Goal: Task Accomplishment & Management: Use online tool/utility

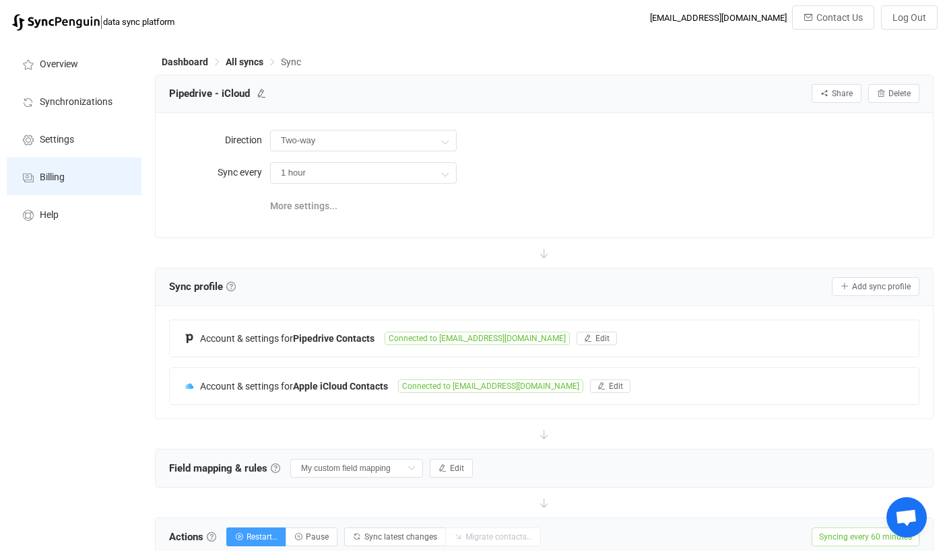
click at [63, 184] on li "Billing" at bounding box center [74, 177] width 135 height 38
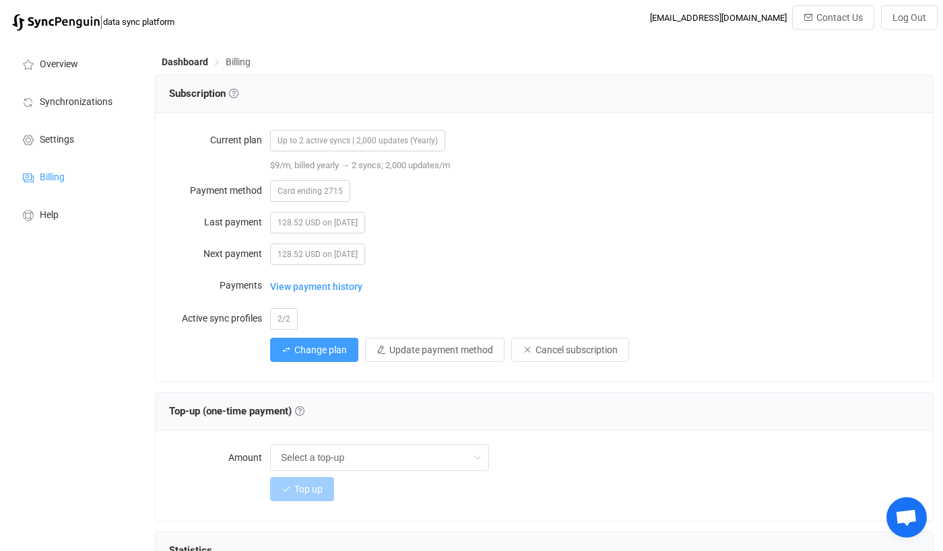
click at [438, 142] on span "Up to 2 active syncs | 2,000 updates (Yearly)" at bounding box center [357, 141] width 175 height 22
click at [430, 141] on span "Up to 2 active syncs | 2,000 updates (Yearly)" at bounding box center [357, 141] width 175 height 22
click at [282, 339] on button "Change plan" at bounding box center [314, 350] width 88 height 24
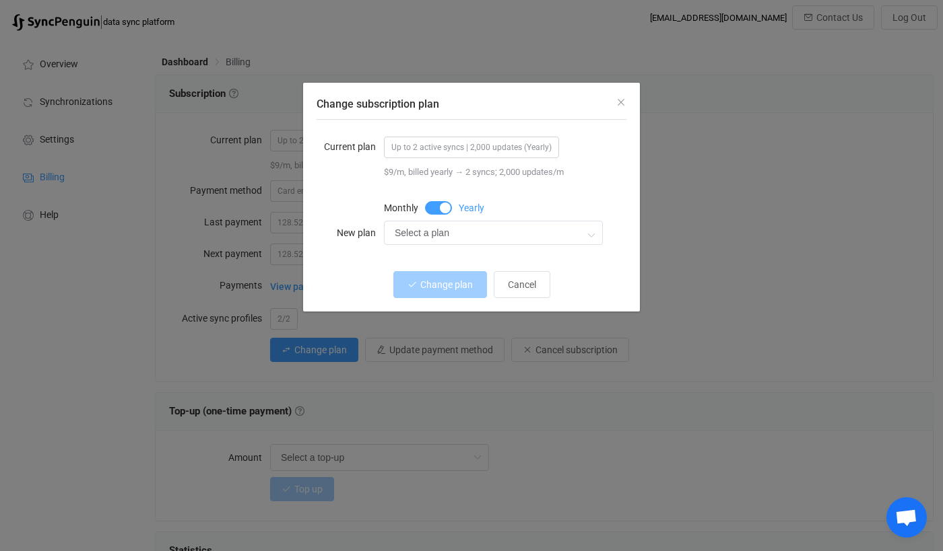
click at [461, 148] on span "Up to 2 active syncs | 2,000 updates (Yearly)" at bounding box center [471, 148] width 175 height 22
click at [519, 232] on input "Select a plan" at bounding box center [493, 233] width 219 height 24
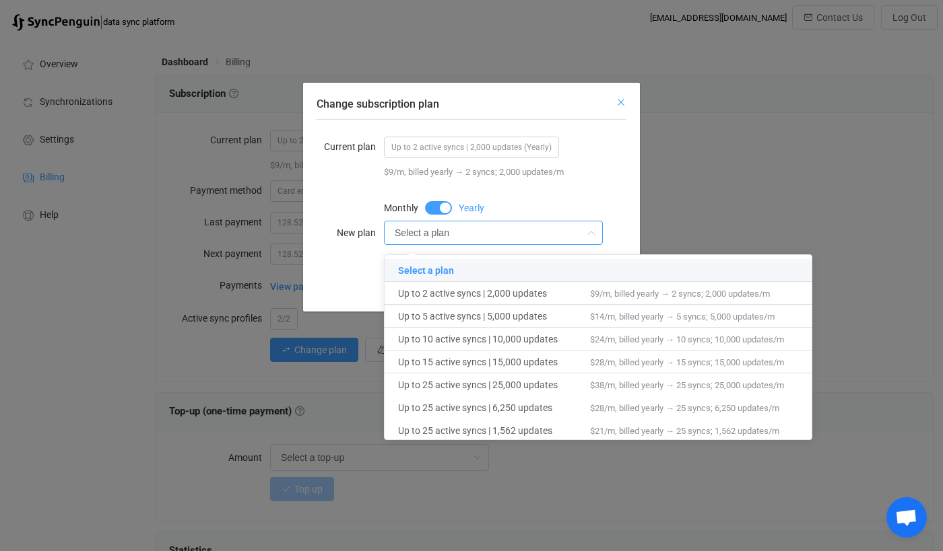
click at [622, 100] on icon "Close" at bounding box center [620, 102] width 11 height 11
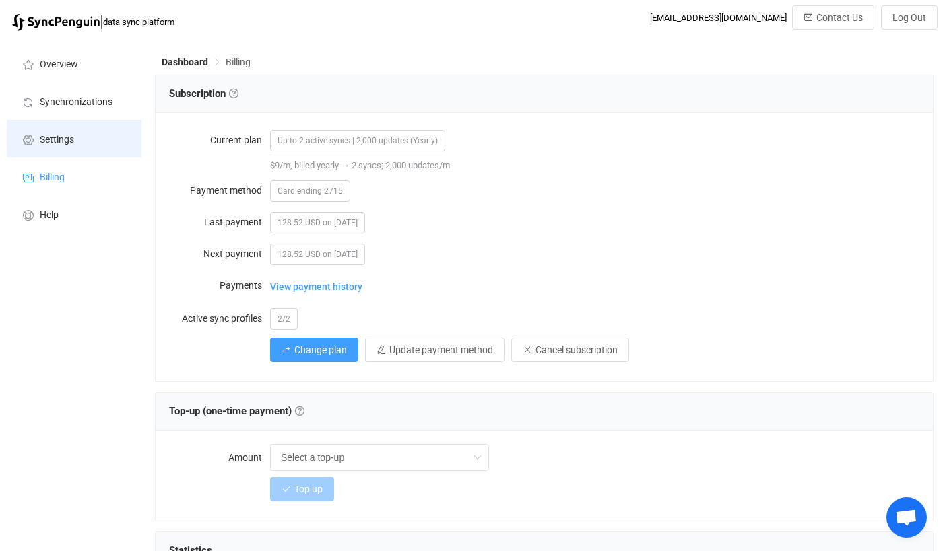
click at [66, 129] on li "Settings" at bounding box center [74, 139] width 135 height 38
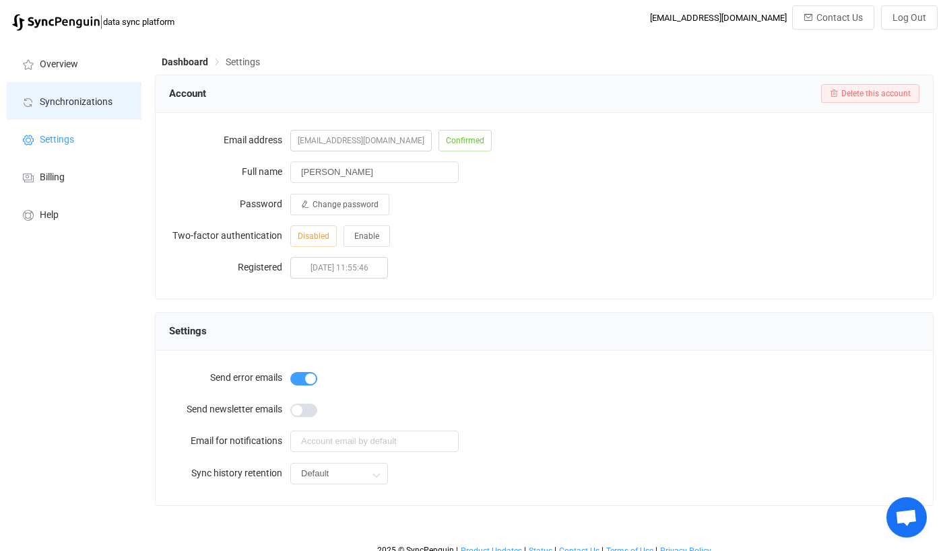
click at [88, 97] on span "Synchronizations" at bounding box center [76, 102] width 73 height 11
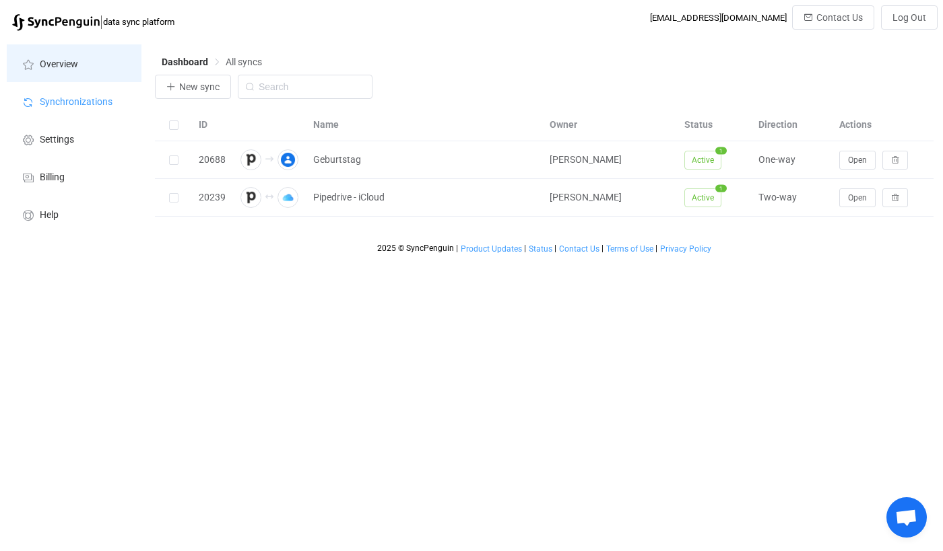
click at [70, 69] on span "Overview" at bounding box center [59, 64] width 38 height 11
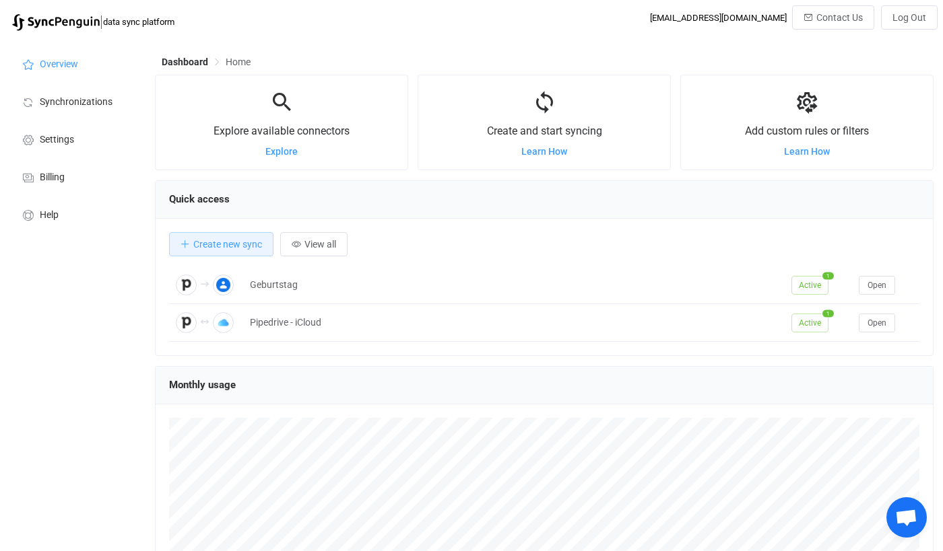
click at [556, 89] on div at bounding box center [544, 103] width 252 height 29
click at [79, 94] on li "Synchronizations" at bounding box center [74, 101] width 135 height 38
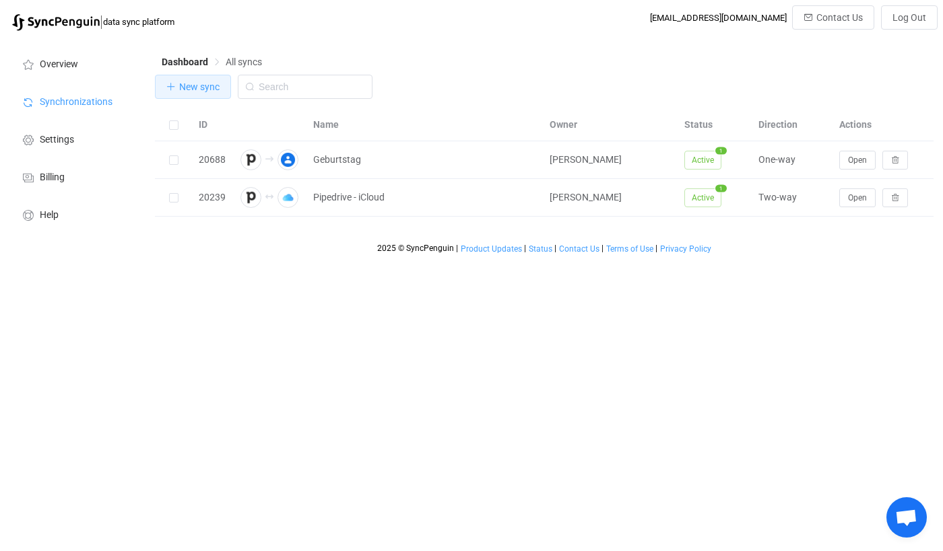
click at [190, 88] on span "New sync" at bounding box center [199, 86] width 40 height 11
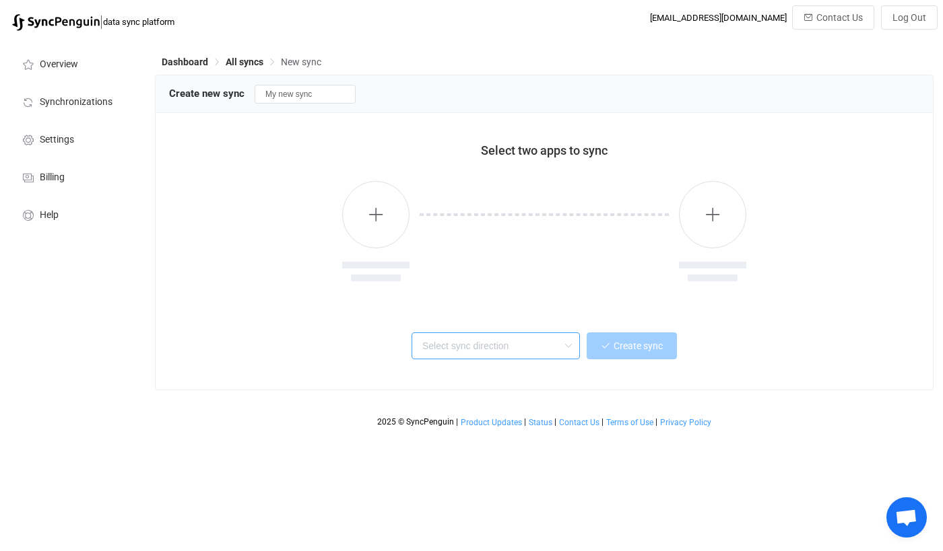
click at [469, 351] on input "text" at bounding box center [495, 346] width 168 height 27
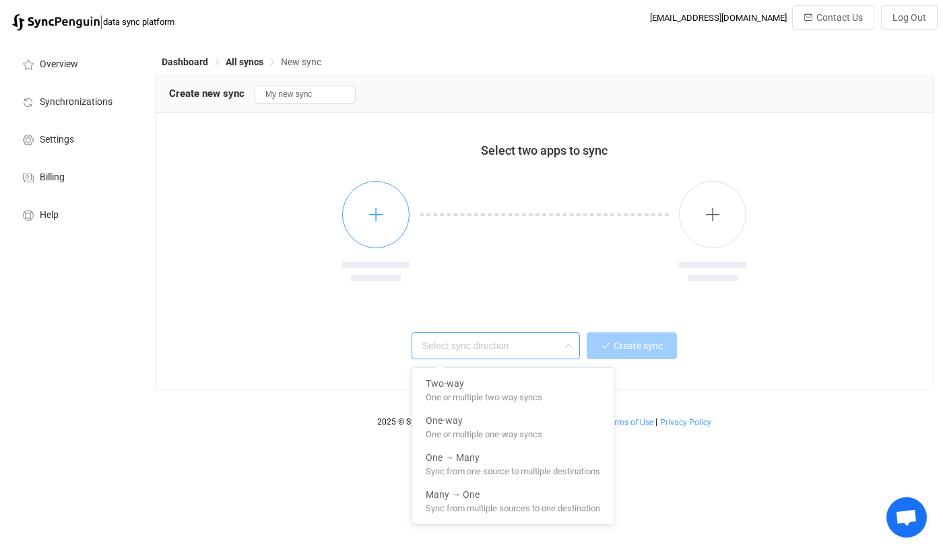
click at [364, 225] on button "button" at bounding box center [375, 214] width 67 height 67
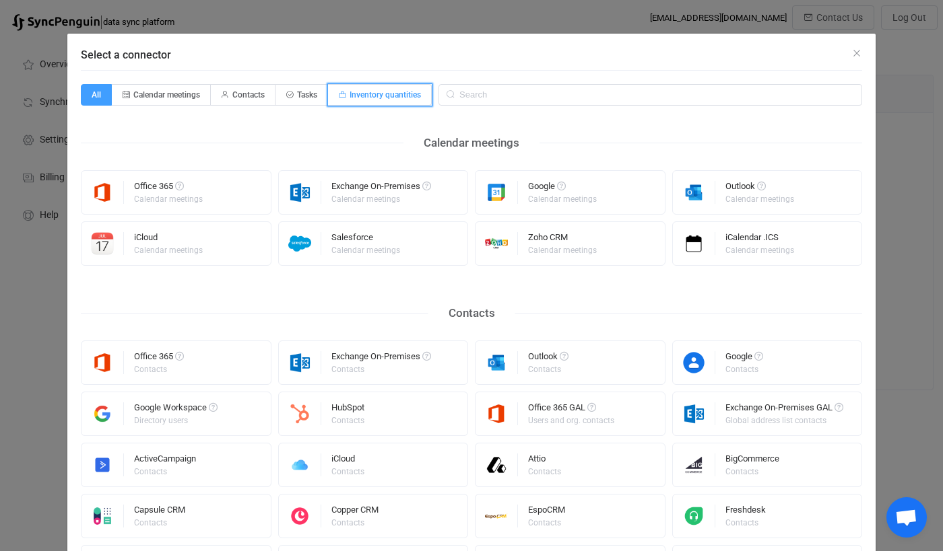
click at [369, 94] on span "Inventory quantities" at bounding box center [384, 94] width 71 height 9
click at [340, 94] on input "Inventory quantities" at bounding box center [335, 90] width 9 height 9
radio input "true"
radio input "false"
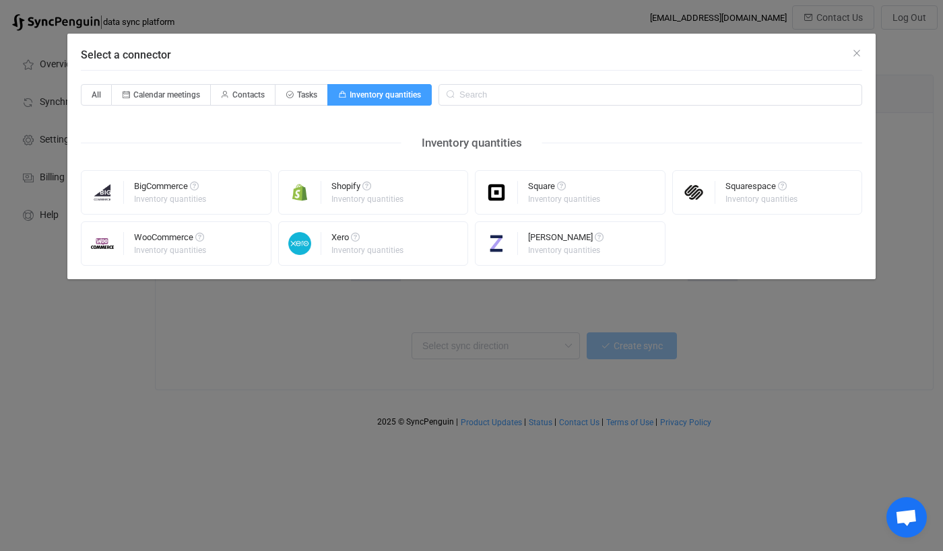
click at [863, 53] on div "Select a connector" at bounding box center [471, 52] width 808 height 36
click at [857, 53] on icon "Close" at bounding box center [856, 53] width 11 height 11
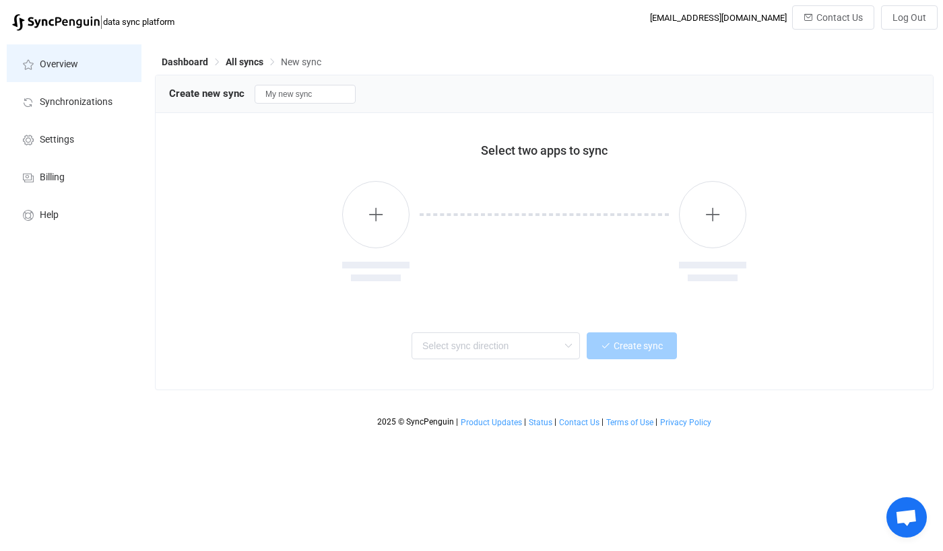
click at [59, 58] on li "Overview" at bounding box center [74, 63] width 135 height 38
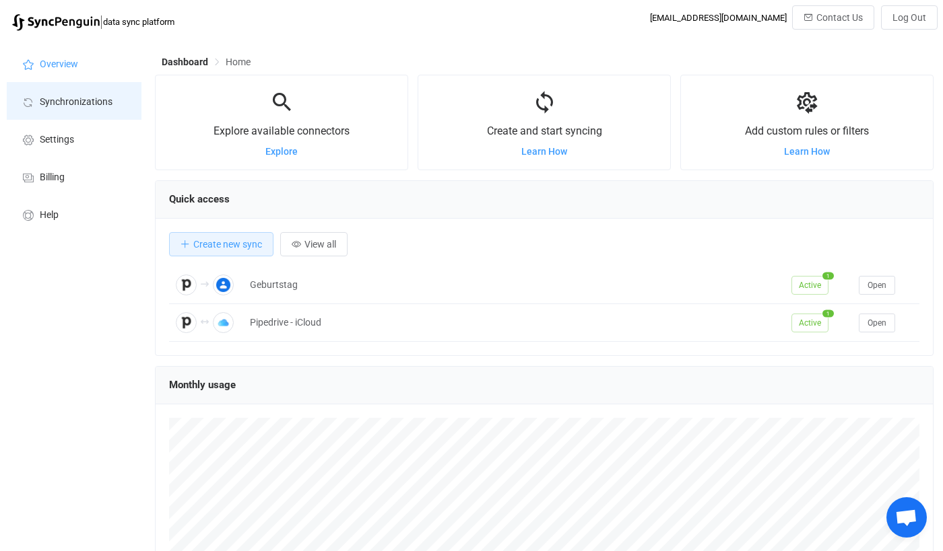
click at [81, 95] on li "Synchronizations" at bounding box center [74, 101] width 135 height 38
